Goal: Information Seeking & Learning: Learn about a topic

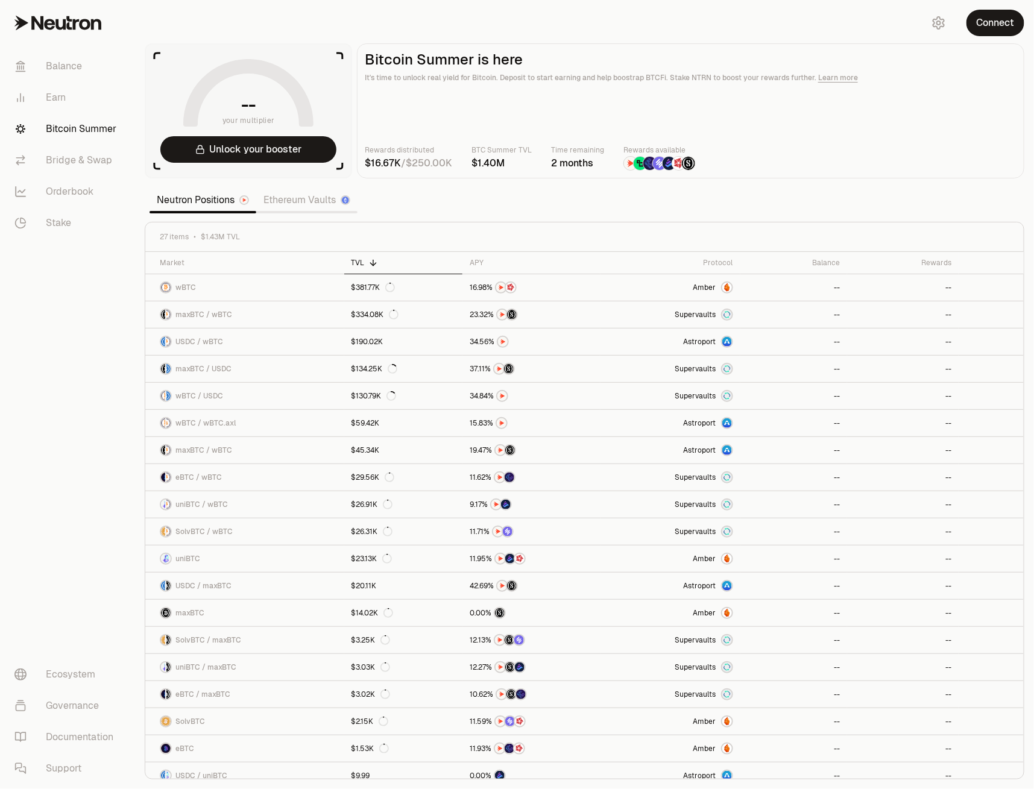
click at [295, 203] on link "Ethereum Vaults" at bounding box center [306, 200] width 101 height 24
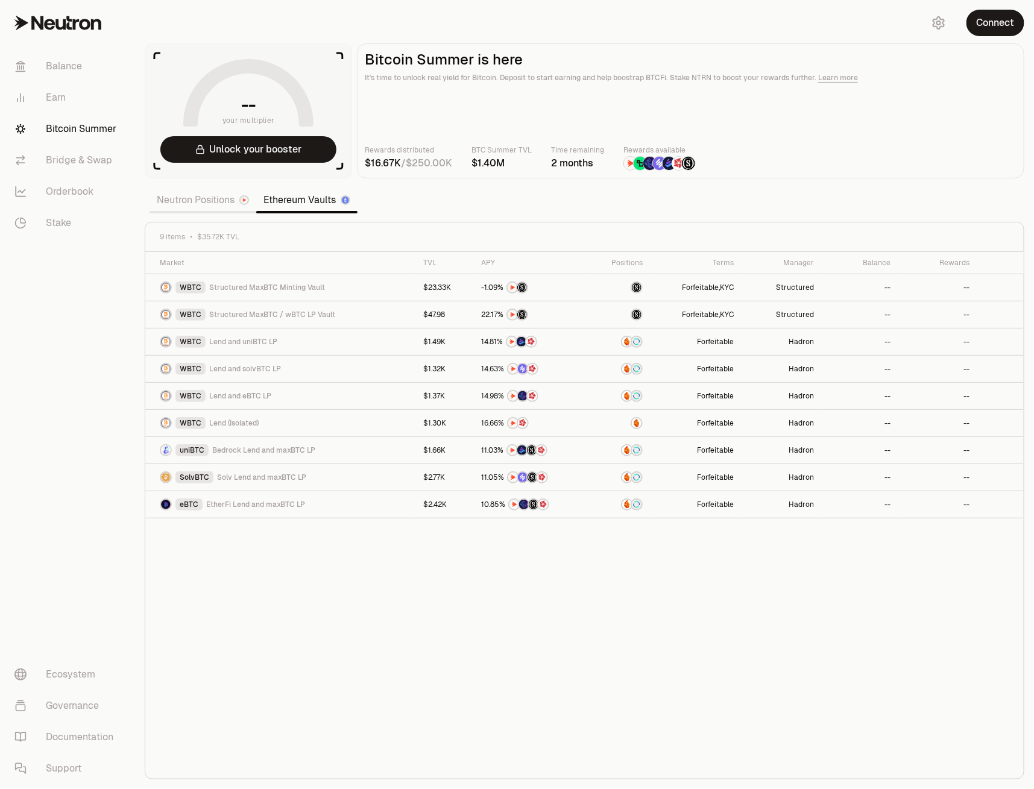
click at [195, 202] on link "Neutron Positions" at bounding box center [203, 200] width 107 height 24
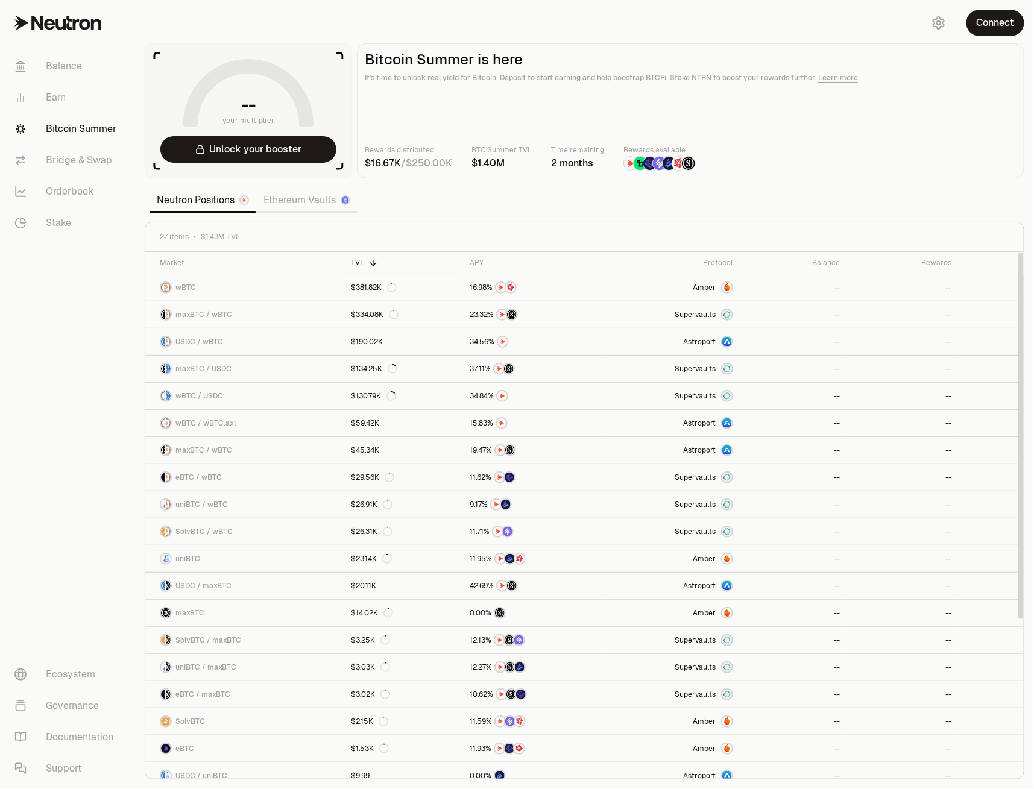
click at [357, 255] on th "TVL" at bounding box center [403, 263] width 119 height 22
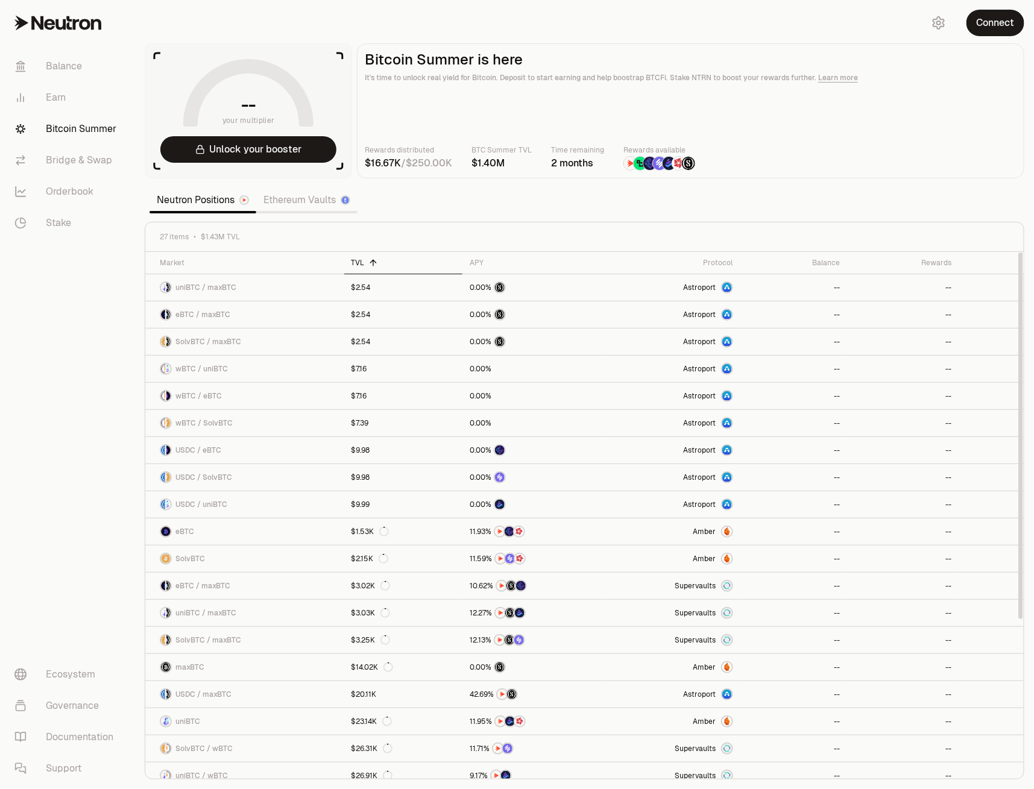
click at [357, 255] on th "TVL" at bounding box center [403, 263] width 119 height 22
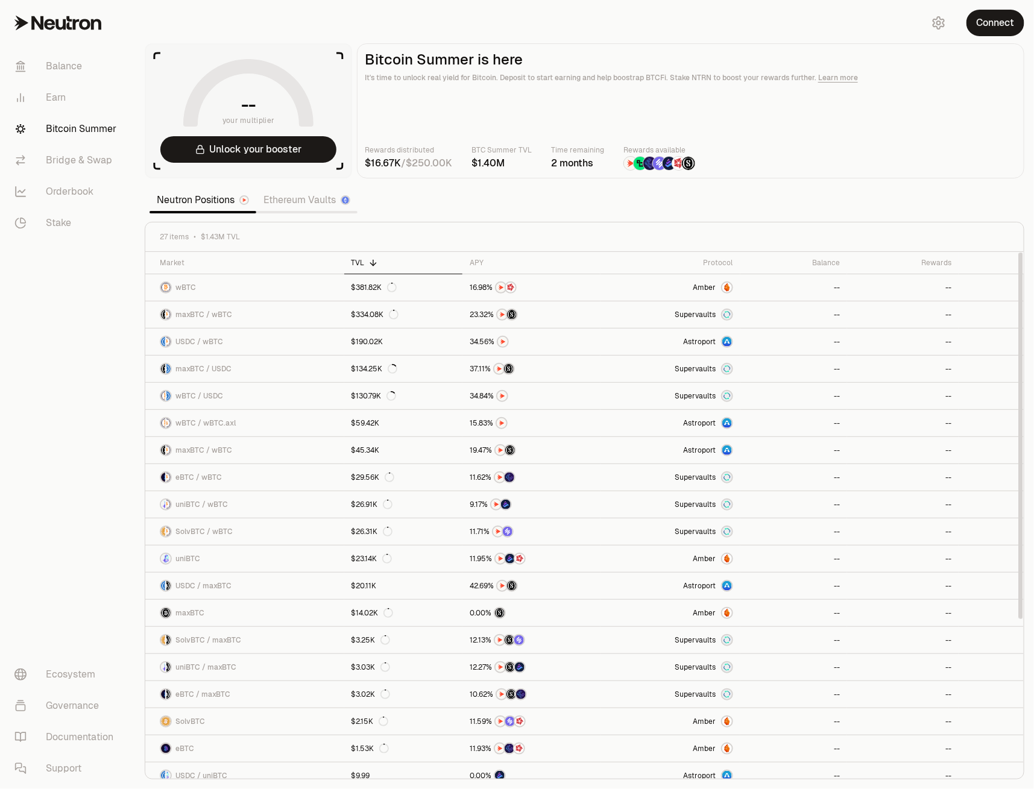
click at [275, 200] on link "Ethereum Vaults" at bounding box center [306, 200] width 101 height 24
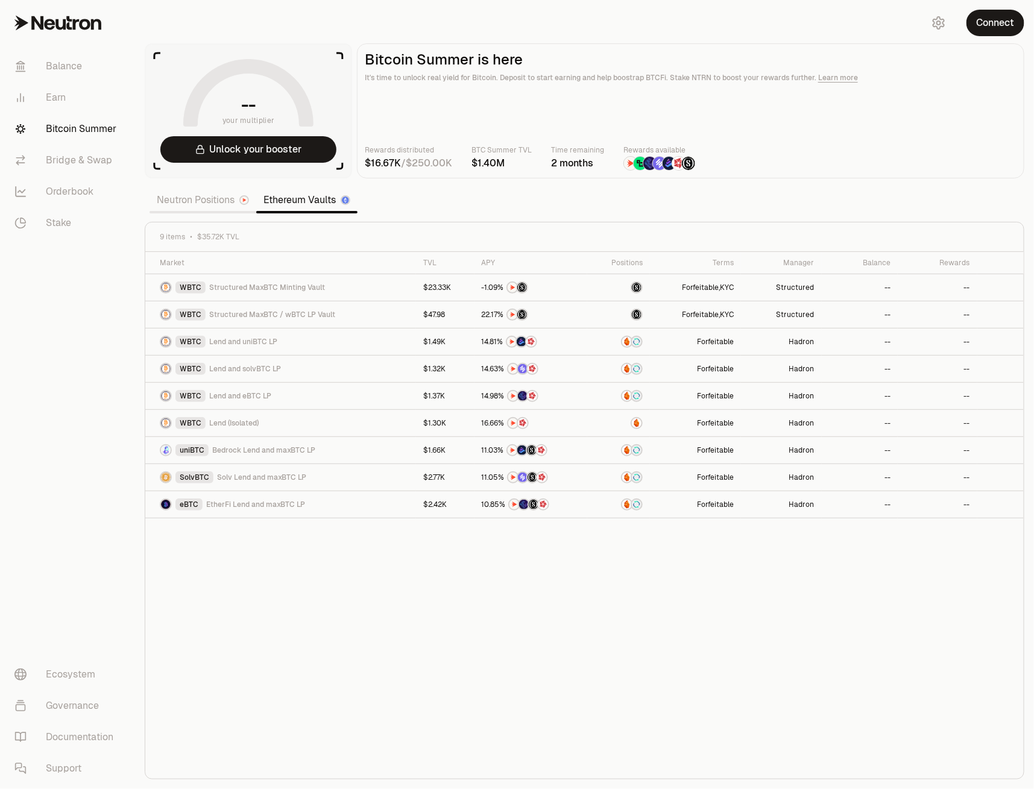
click at [200, 204] on link "Neutron Positions" at bounding box center [203, 200] width 107 height 24
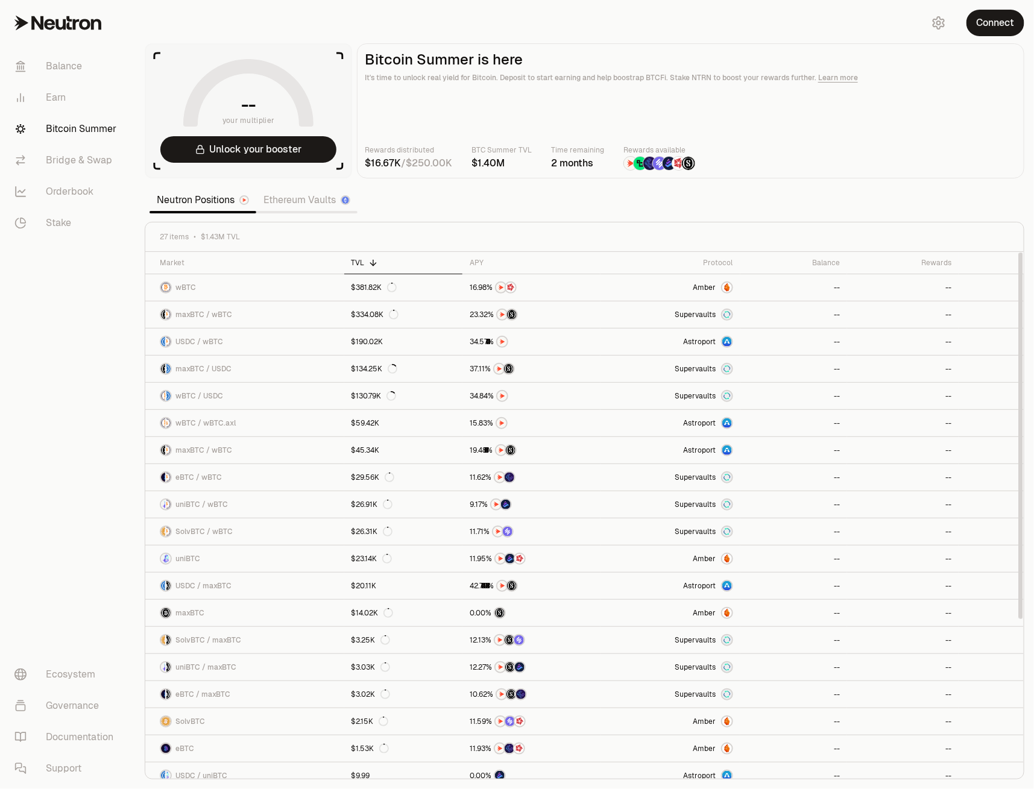
click at [362, 268] on th "TVL" at bounding box center [403, 263] width 119 height 22
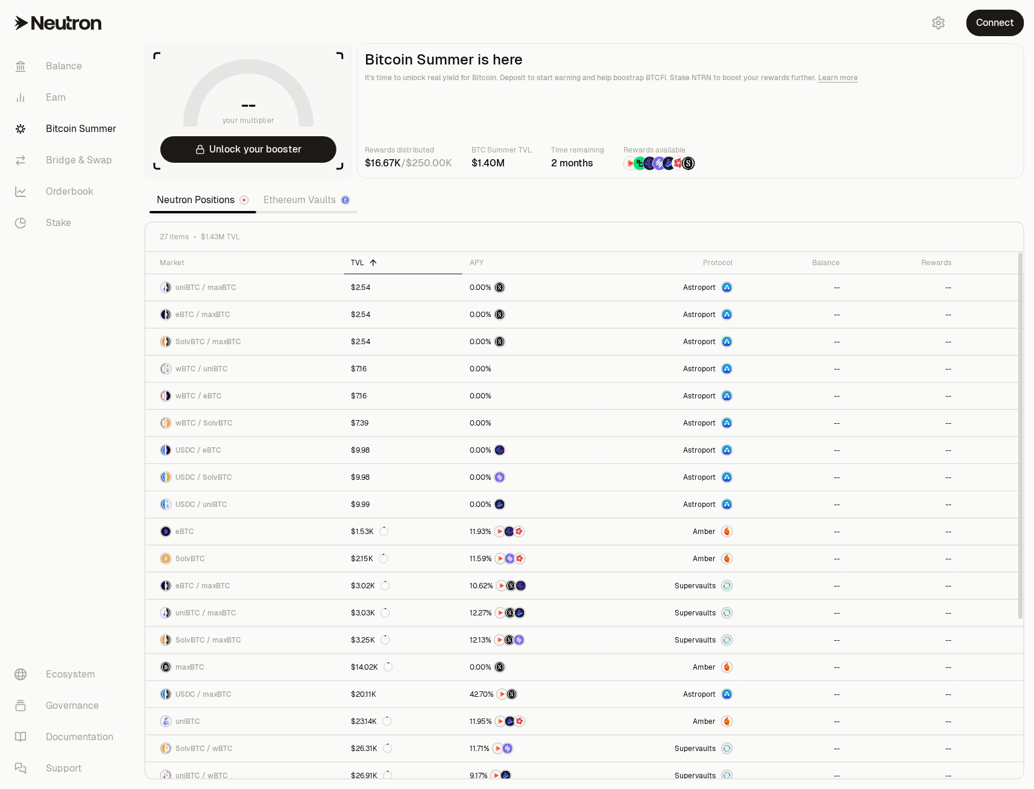
click at [364, 263] on div "TVL" at bounding box center [403, 263] width 104 height 10
